Goal: Task Accomplishment & Management: Manage account settings

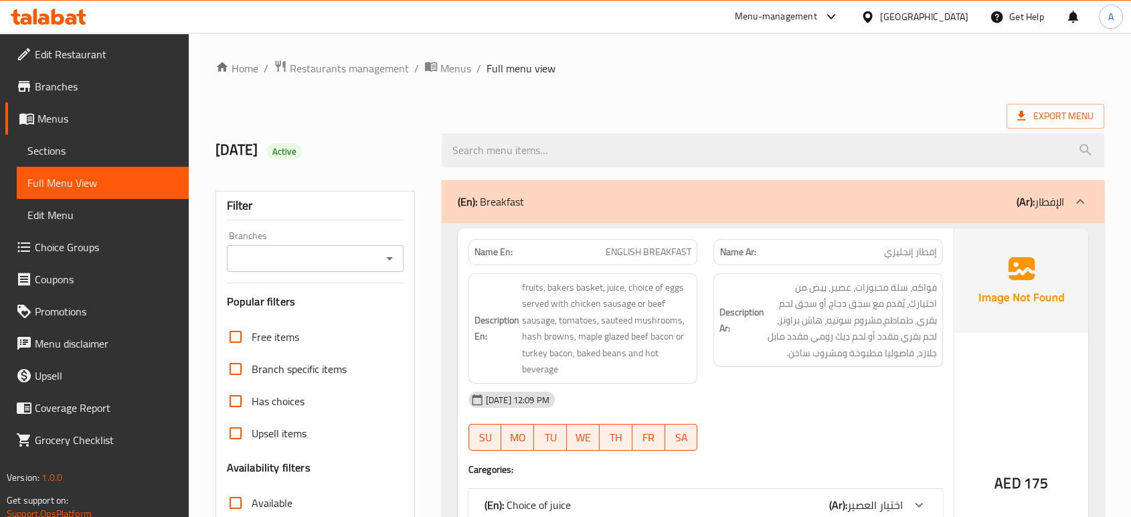
click at [80, 31] on div "Menu-management [GEOGRAPHIC_DATA] Get Help A" at bounding box center [565, 17] width 1131 height 32
click at [69, 22] on icon at bounding box center [71, 18] width 11 height 11
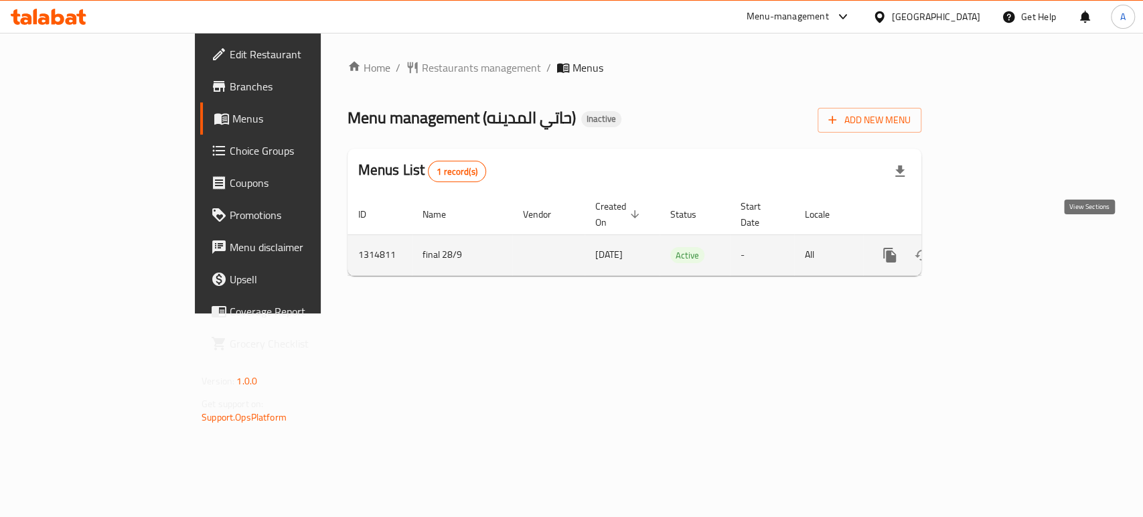
click at [1002, 243] on link "enhanced table" at bounding box center [986, 255] width 32 height 32
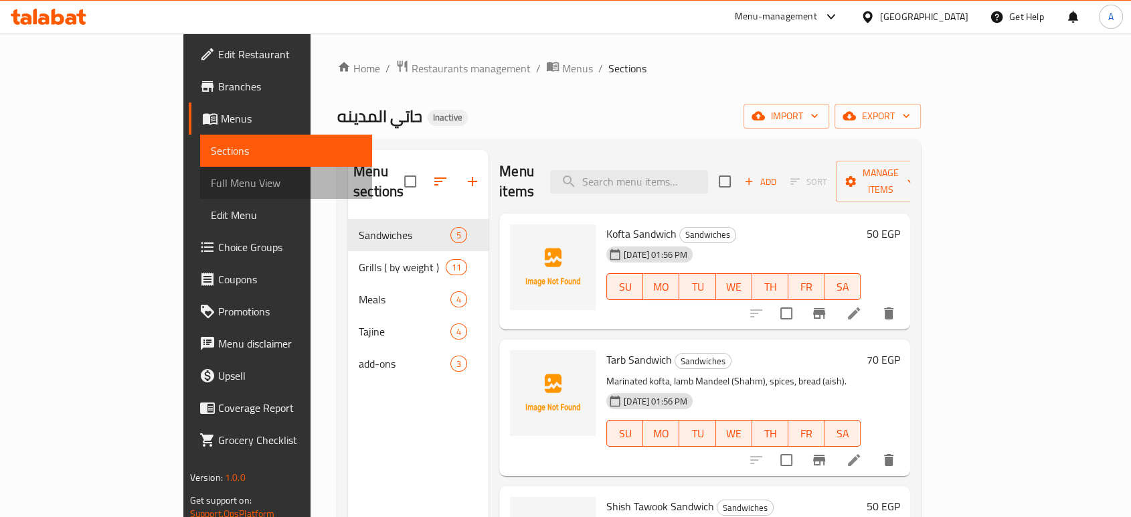
click at [211, 178] on span "Full Menu View" at bounding box center [286, 183] width 151 height 16
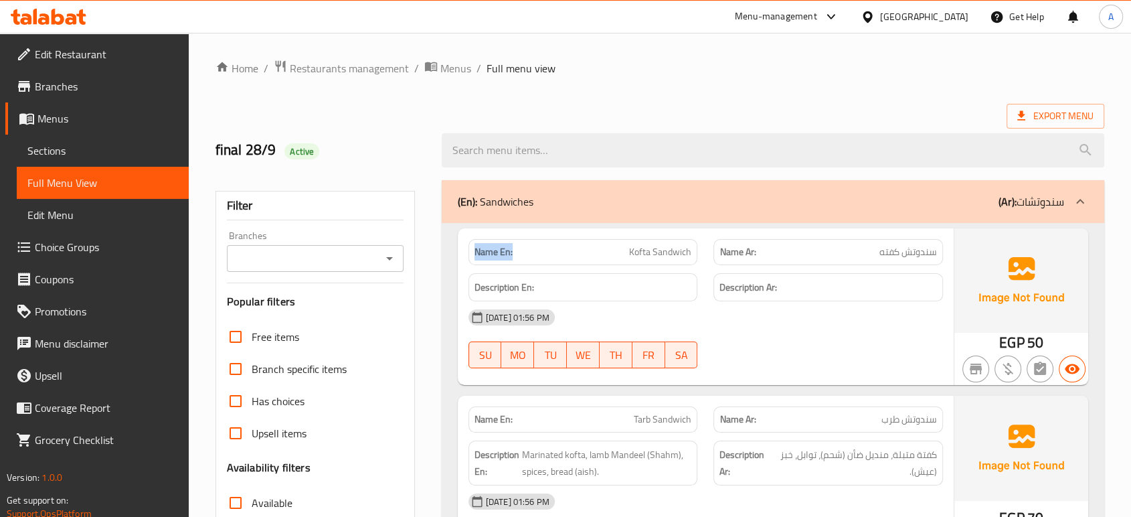
drag, startPoint x: 519, startPoint y: 253, endPoint x: 463, endPoint y: 250, distance: 55.6
click at [463, 250] on div "Name En: Kofta Sandwich" at bounding box center [584, 252] width 246 height 42
copy strong "Name En:"
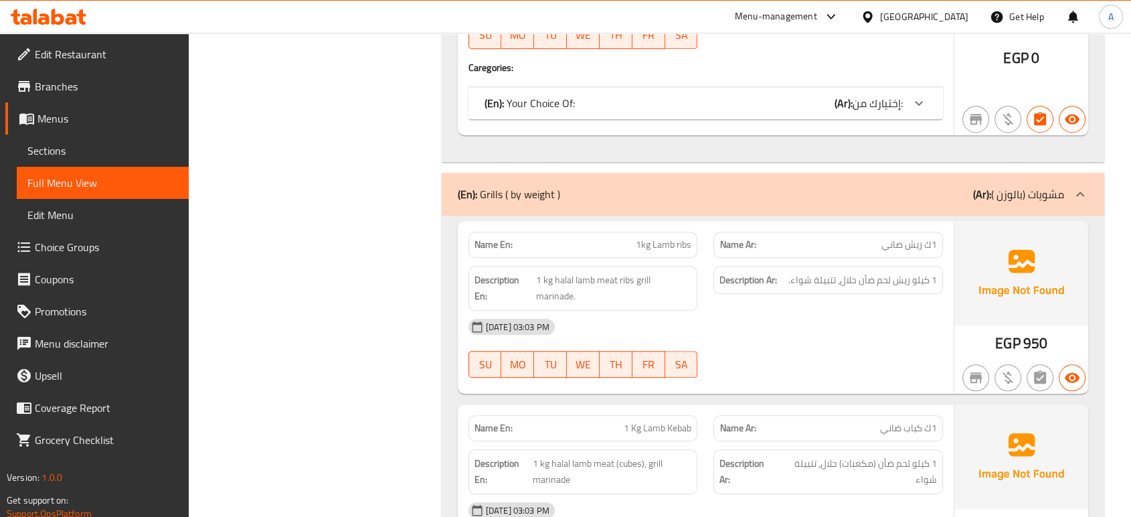
scroll to position [1036, 0]
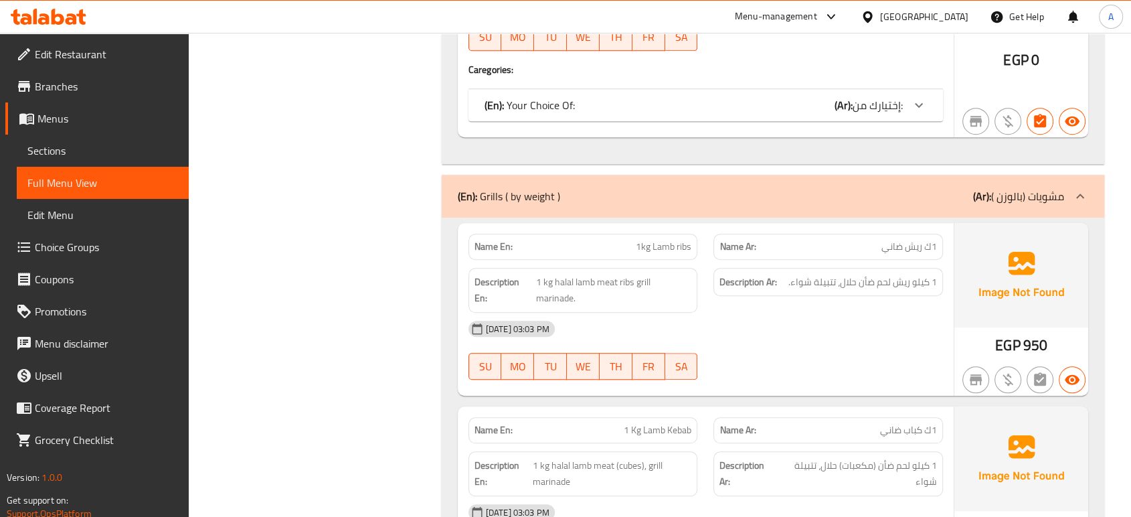
click at [621, 118] on div "(En): Your Choice Of: (Ar): إختيارك من:" at bounding box center [706, 105] width 475 height 32
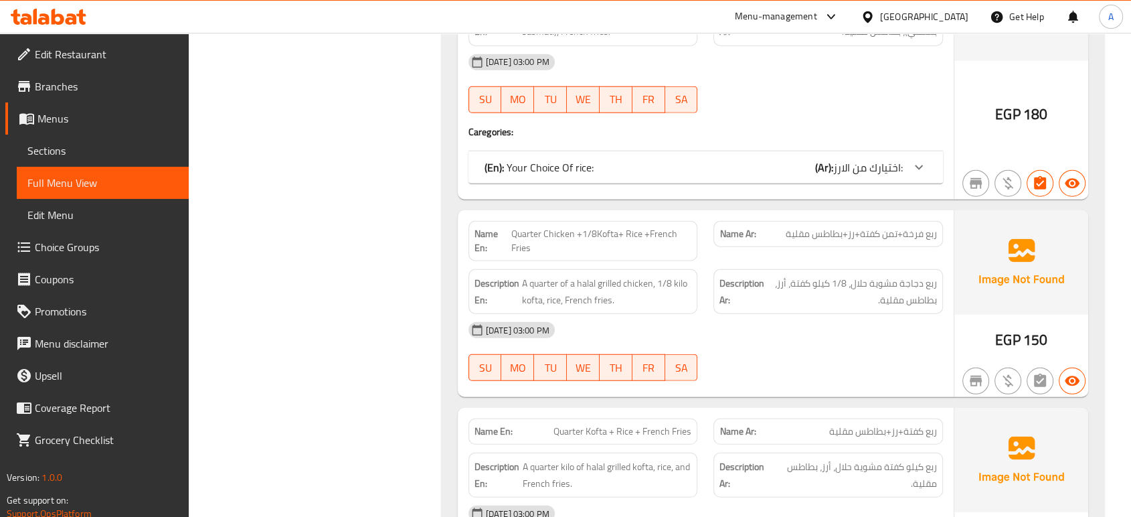
scroll to position [3546, 0]
click at [612, 159] on div "(En): Your Choice Of rice: (Ar): اختيارك من الارز:" at bounding box center [694, 167] width 418 height 16
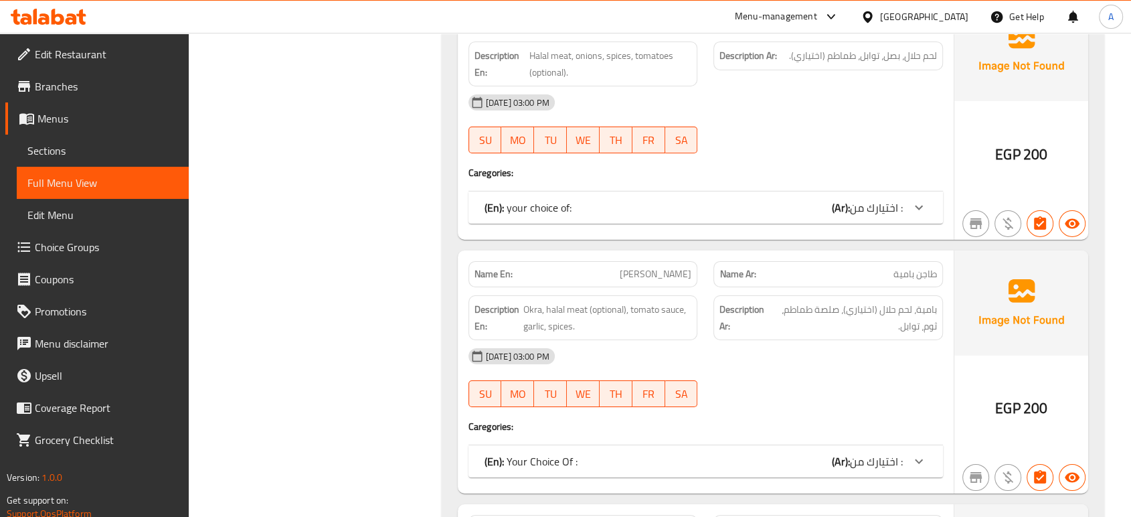
scroll to position [4549, 0]
click at [607, 199] on div "(En): your choice of: (Ar): اختيارك من :" at bounding box center [694, 207] width 418 height 16
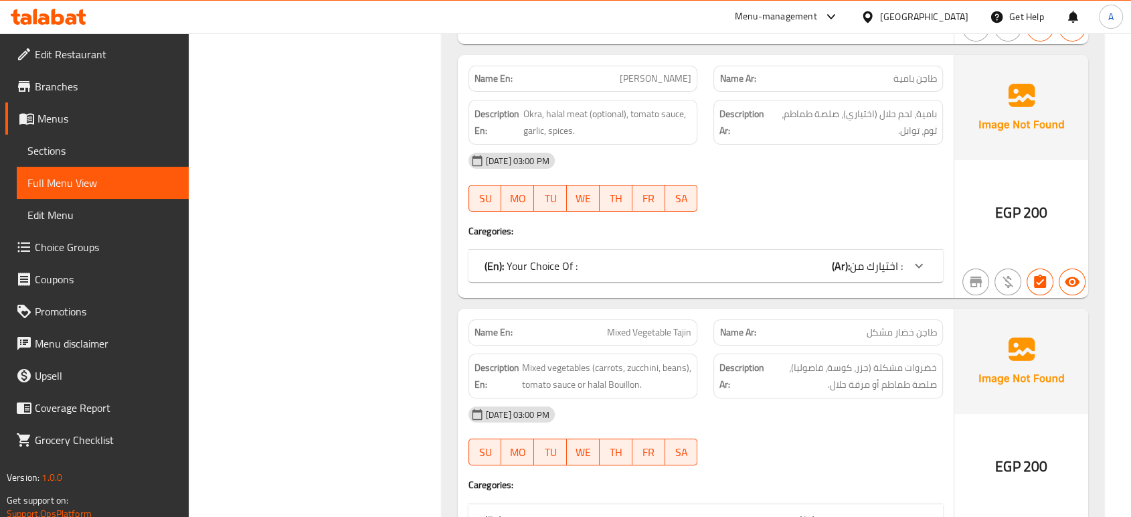
scroll to position [4897, 0]
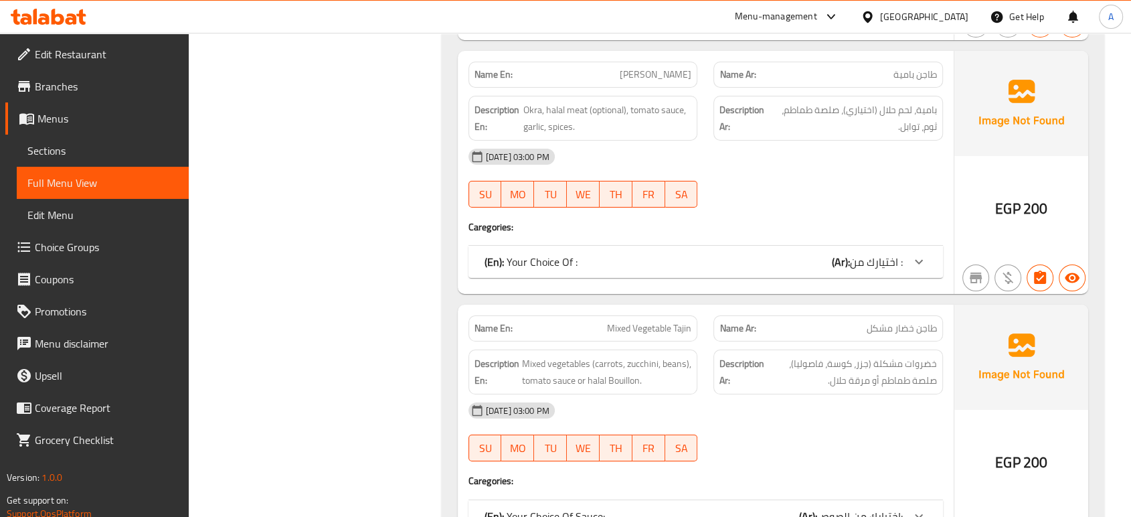
click at [612, 254] on div "(En): Your Choice Of : (Ar): اختيارك من :" at bounding box center [694, 262] width 418 height 16
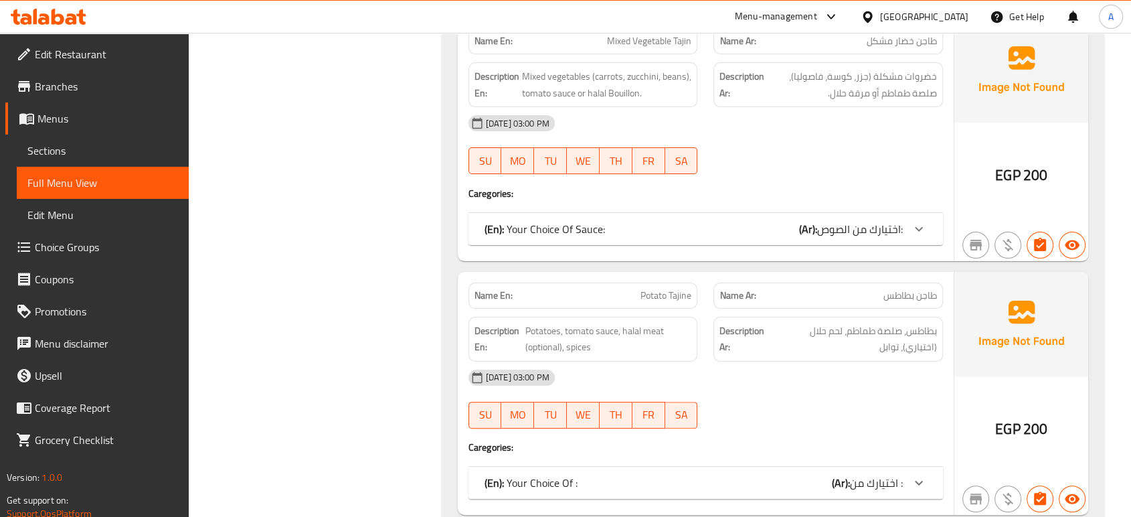
scroll to position [5340, 0]
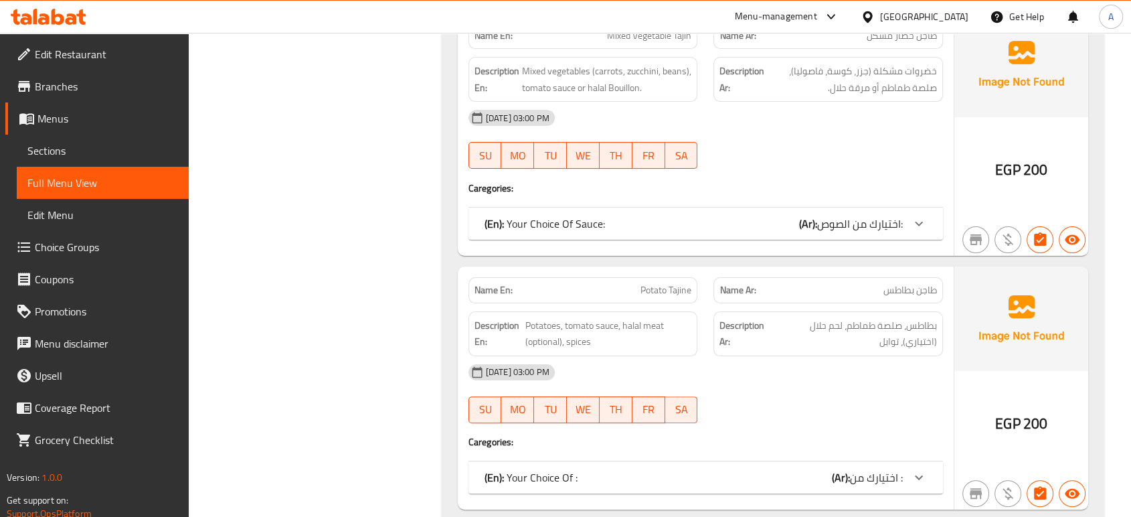
click at [591, 216] on p "(En): Your Choice Of Sauce:" at bounding box center [545, 224] width 120 height 16
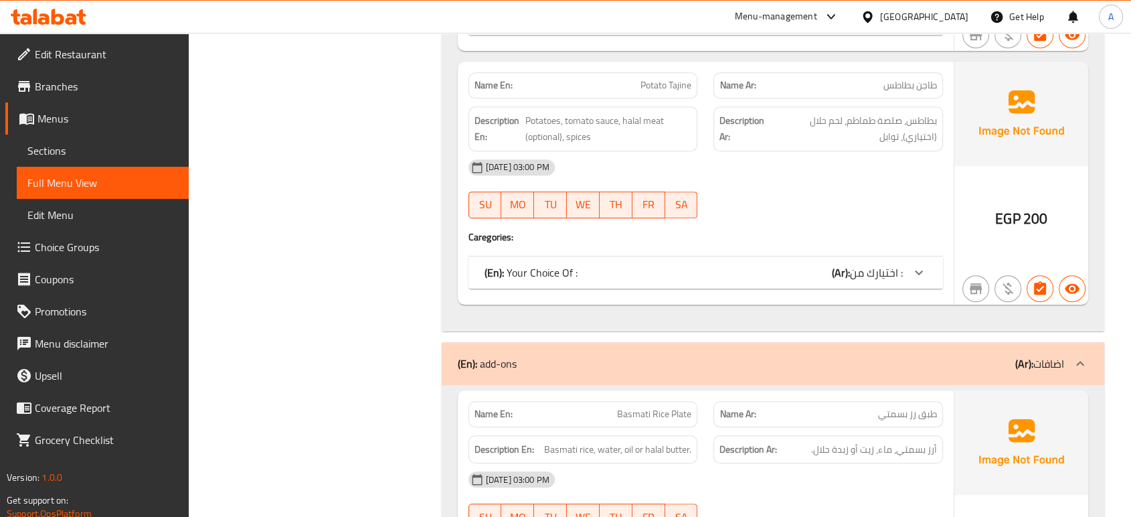
scroll to position [5696, 0]
click at [581, 255] on div "(En): Your Choice Of : (Ar): اختيارك من :" at bounding box center [706, 271] width 475 height 32
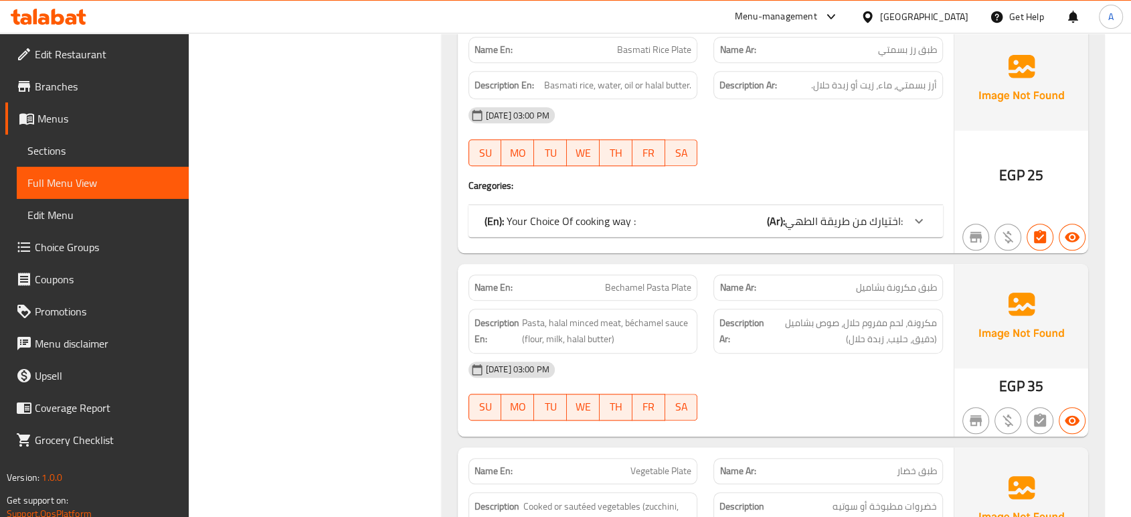
scroll to position [6211, 0]
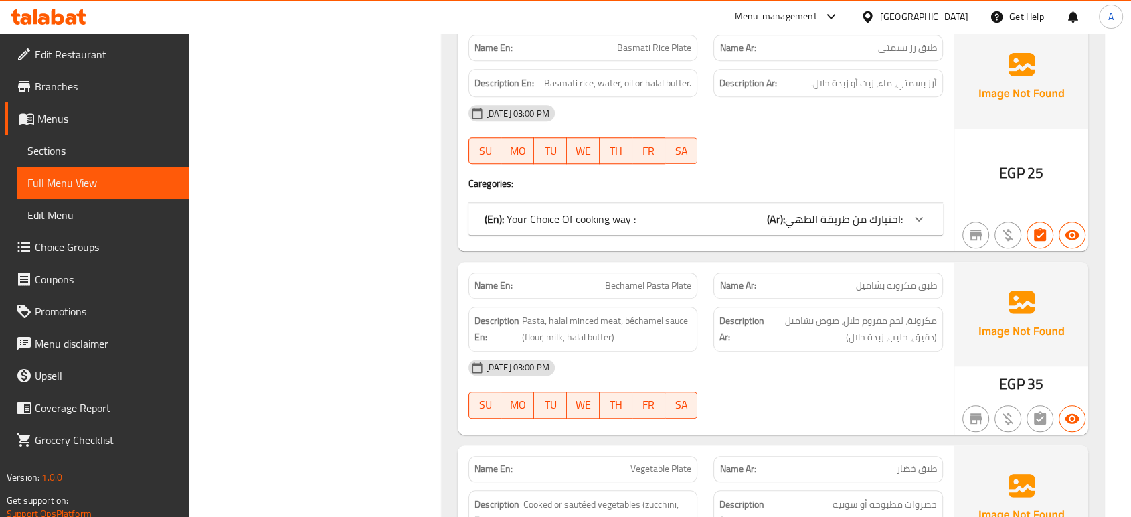
click at [591, 211] on p "(En): Your Choice Of cooking way :" at bounding box center [560, 219] width 151 height 16
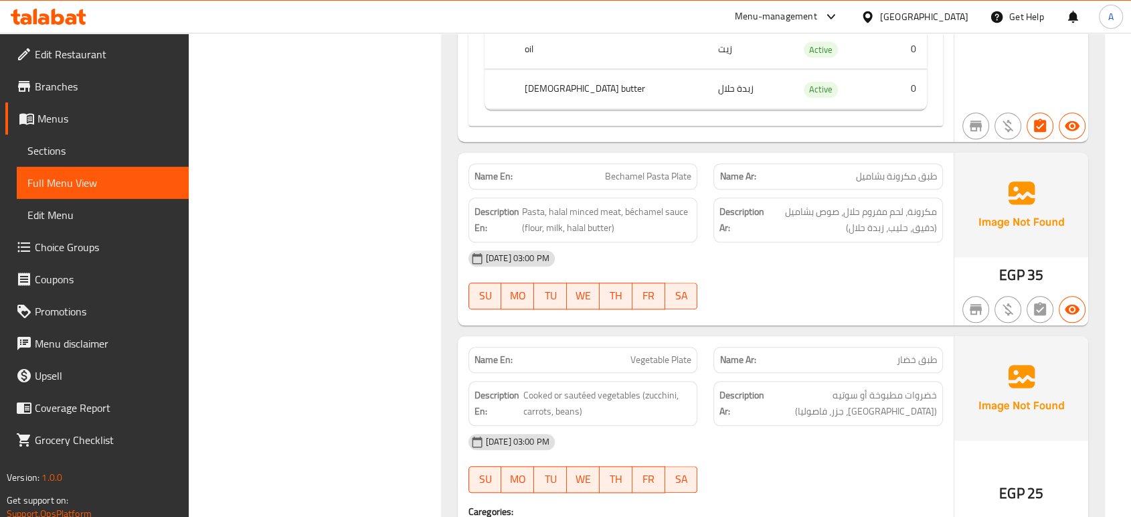
scroll to position [6565, 0]
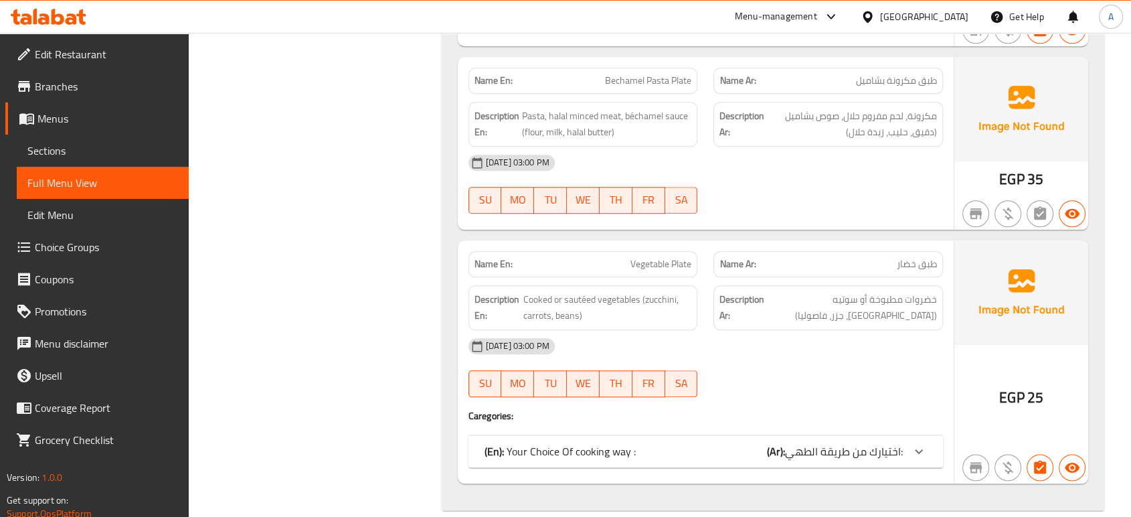
click at [567, 435] on div "(En): Your Choice Of cooking way : (Ar): اختيارك من طريقة الطهي:" at bounding box center [706, 451] width 475 height 32
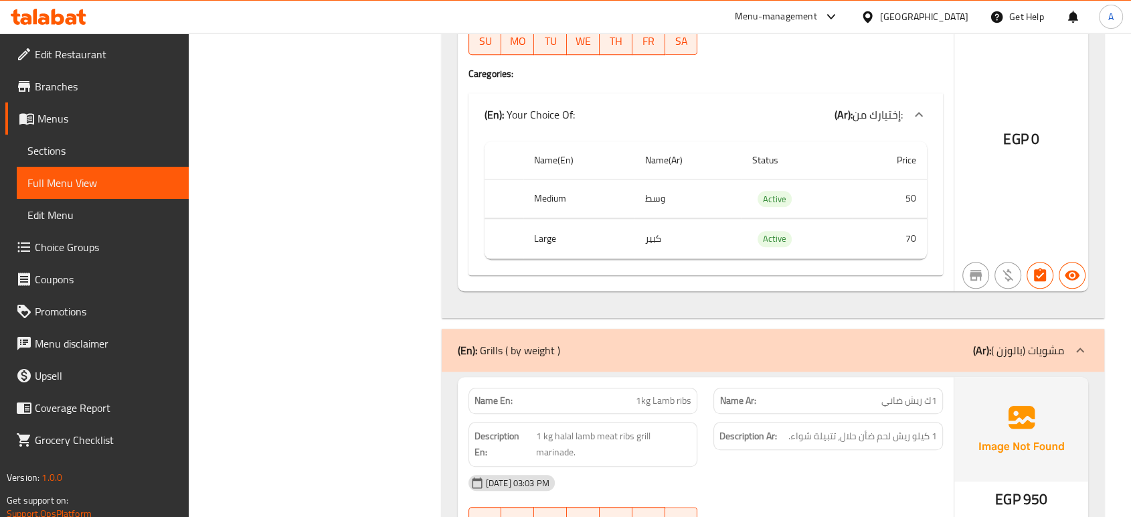
scroll to position [1066, 0]
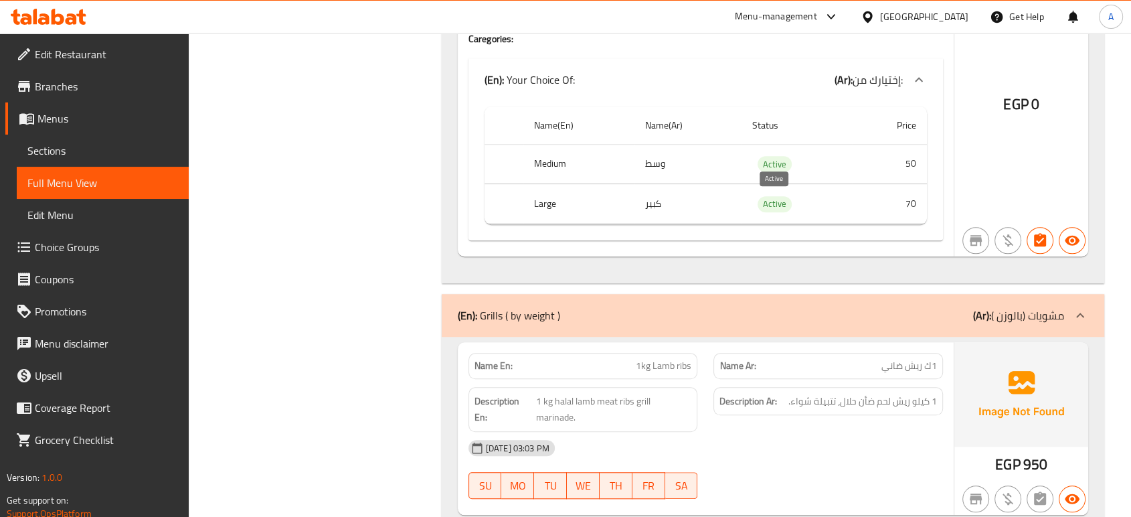
click at [771, 197] on span "Active" at bounding box center [775, 203] width 34 height 15
copy span "Active"
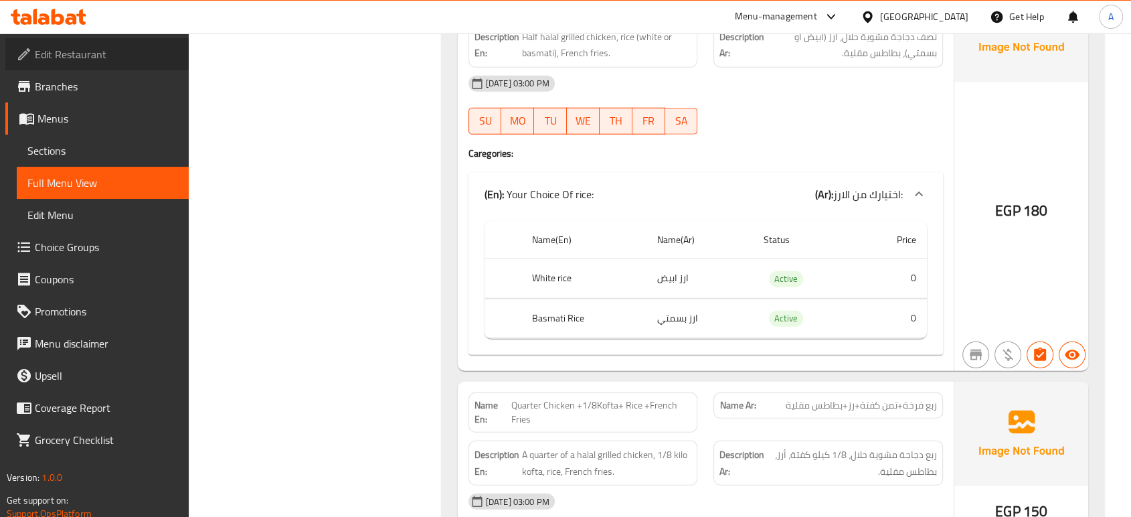
click at [58, 49] on span "Edit Restaurant" at bounding box center [106, 54] width 143 height 16
